Goal: Task Accomplishment & Management: Manage account settings

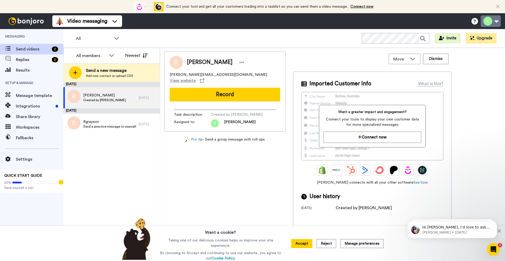
click at [491, 21] on button at bounding box center [491, 21] width 20 height 12
